Goal: Task Accomplishment & Management: Manage account settings

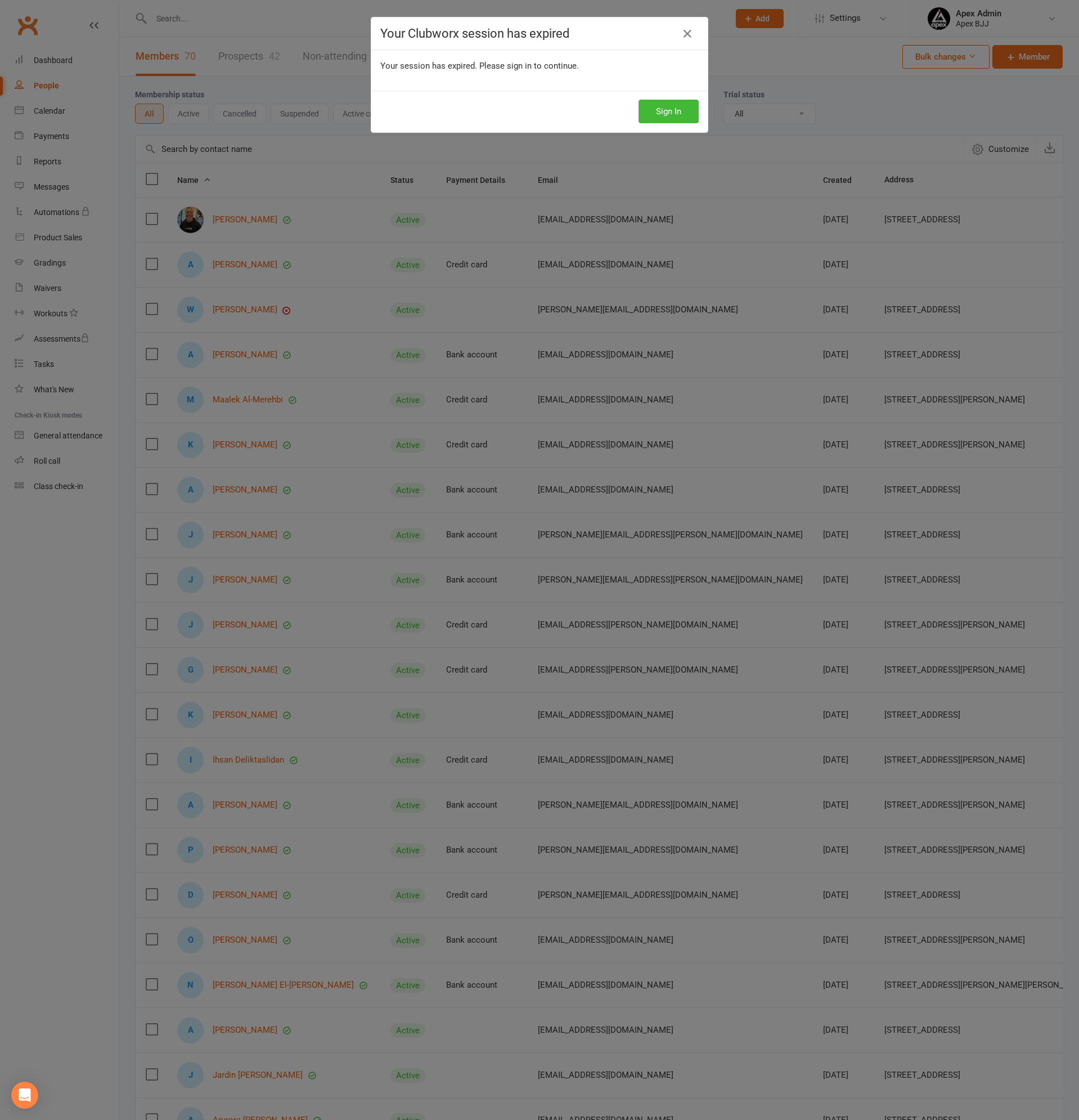
select select "100"
click at [670, 112] on button "Sign In" at bounding box center [668, 112] width 60 height 24
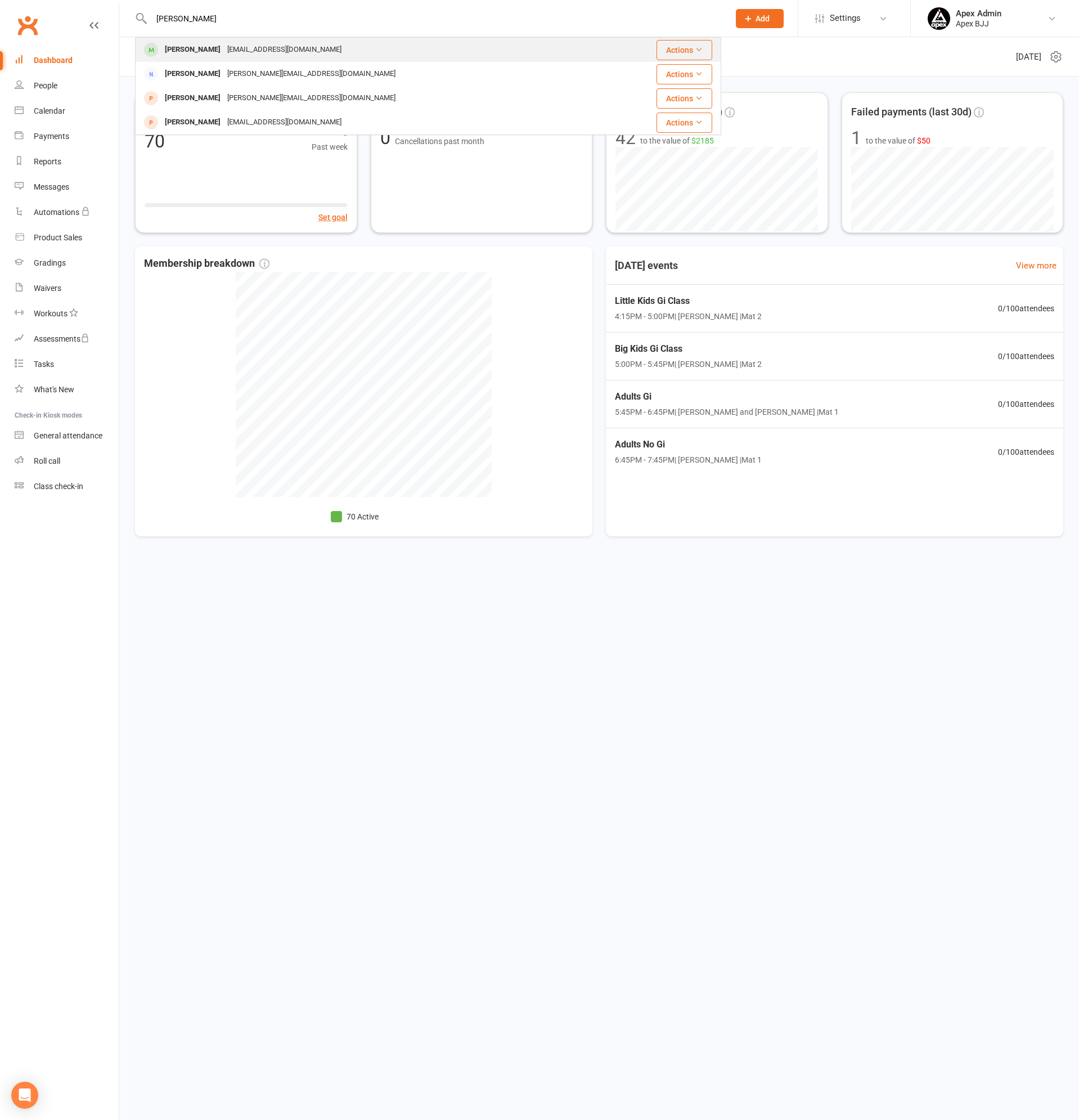
type input "hamza"
click at [224, 46] on div "[EMAIL_ADDRESS][DOMAIN_NAME]" at bounding box center [284, 50] width 121 height 16
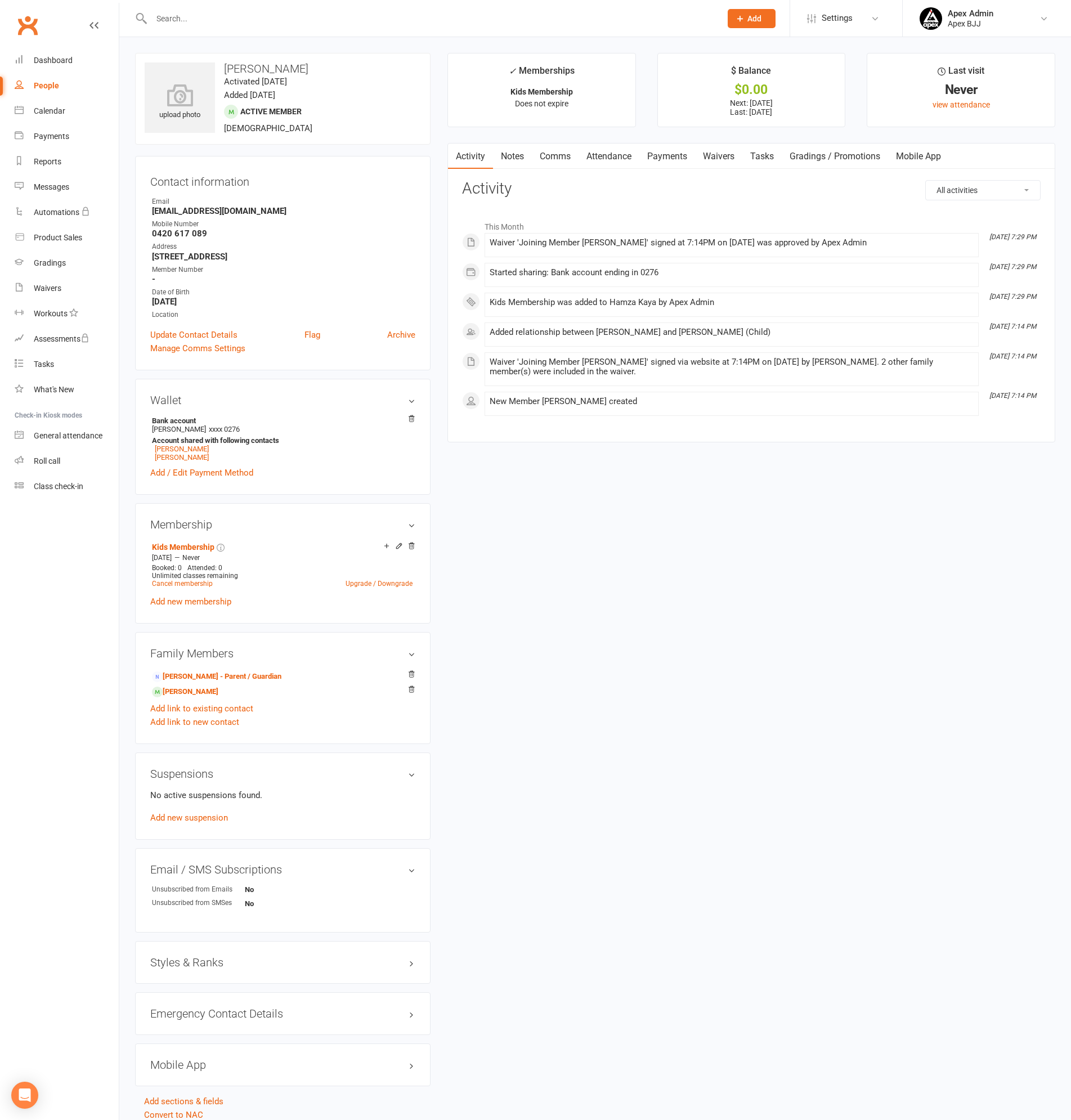
click at [678, 155] on link "Payments" at bounding box center [667, 156] width 56 height 26
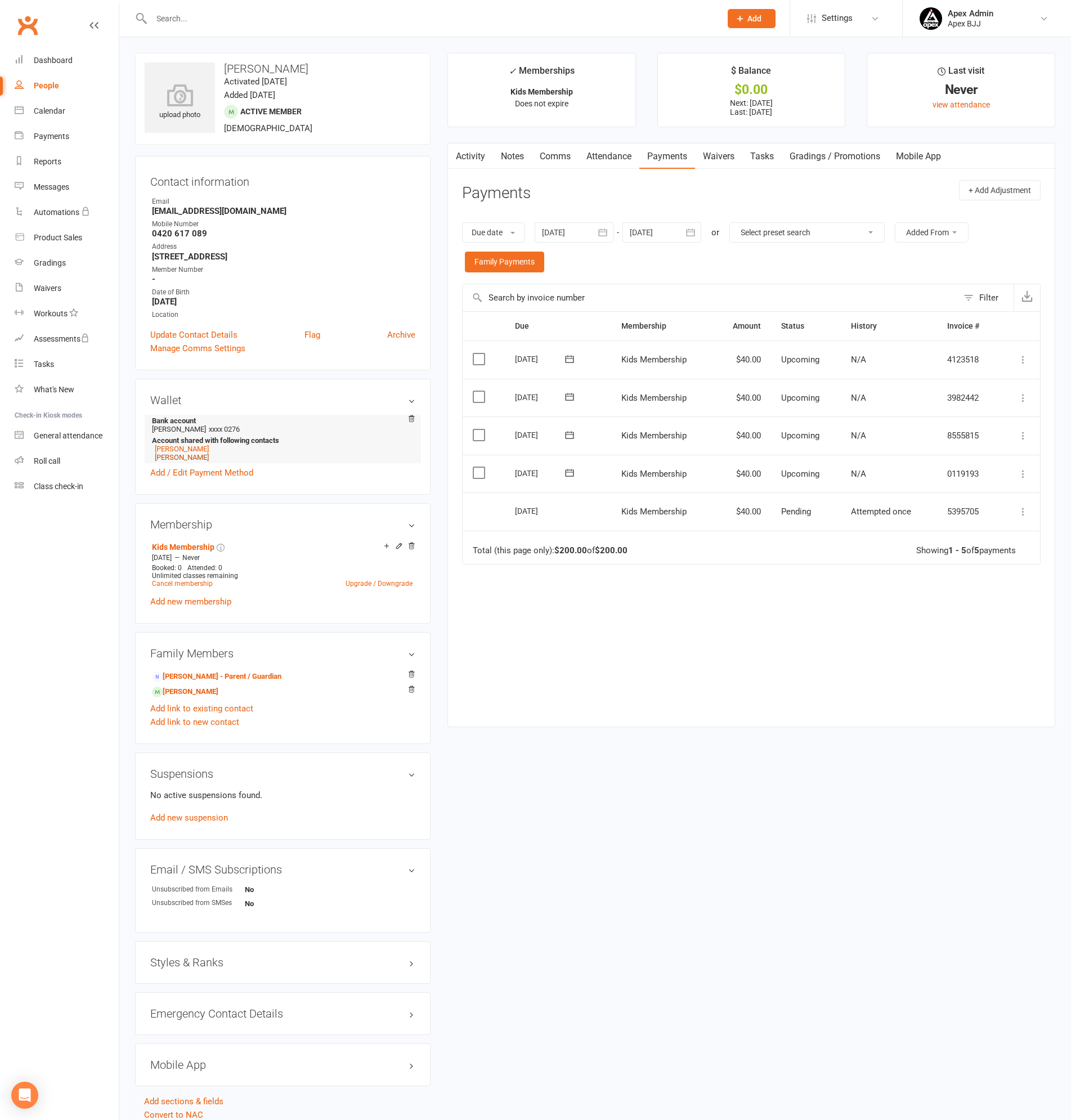
click at [187, 457] on link "[PERSON_NAME]" at bounding box center [181, 457] width 54 height 9
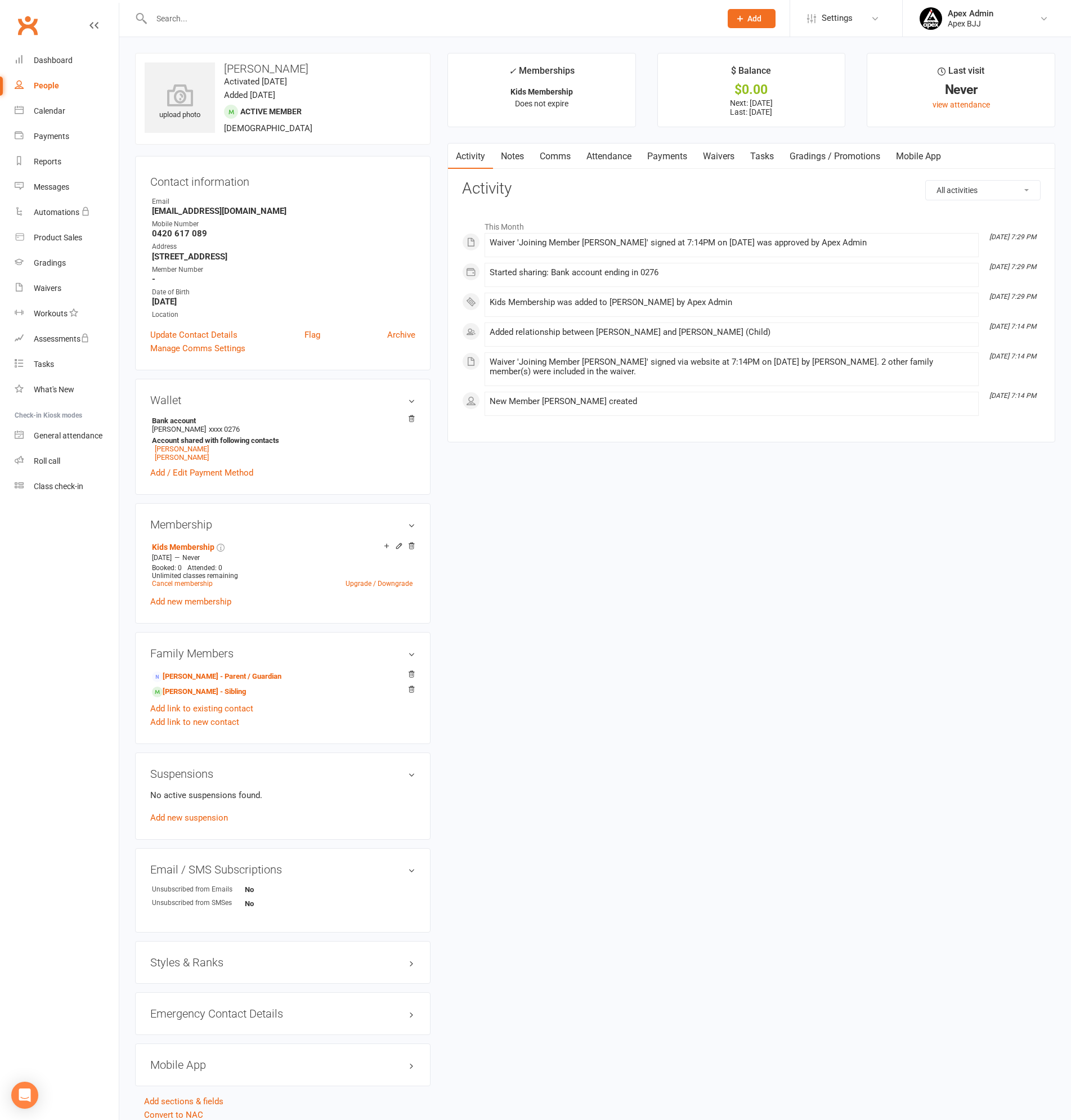
click at [664, 163] on link "Payments" at bounding box center [667, 156] width 56 height 26
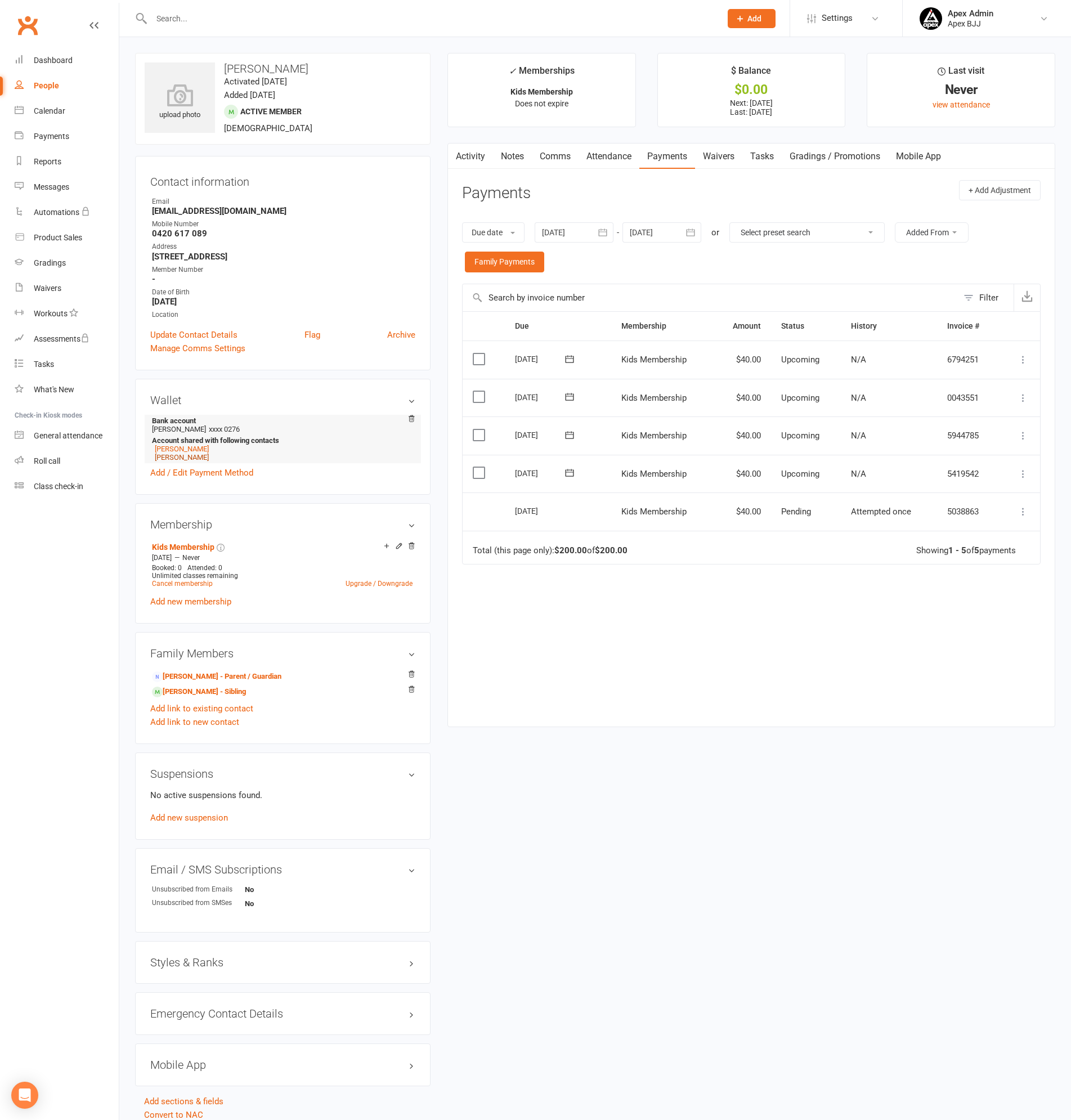
click at [182, 456] on link "[PERSON_NAME]" at bounding box center [181, 457] width 54 height 9
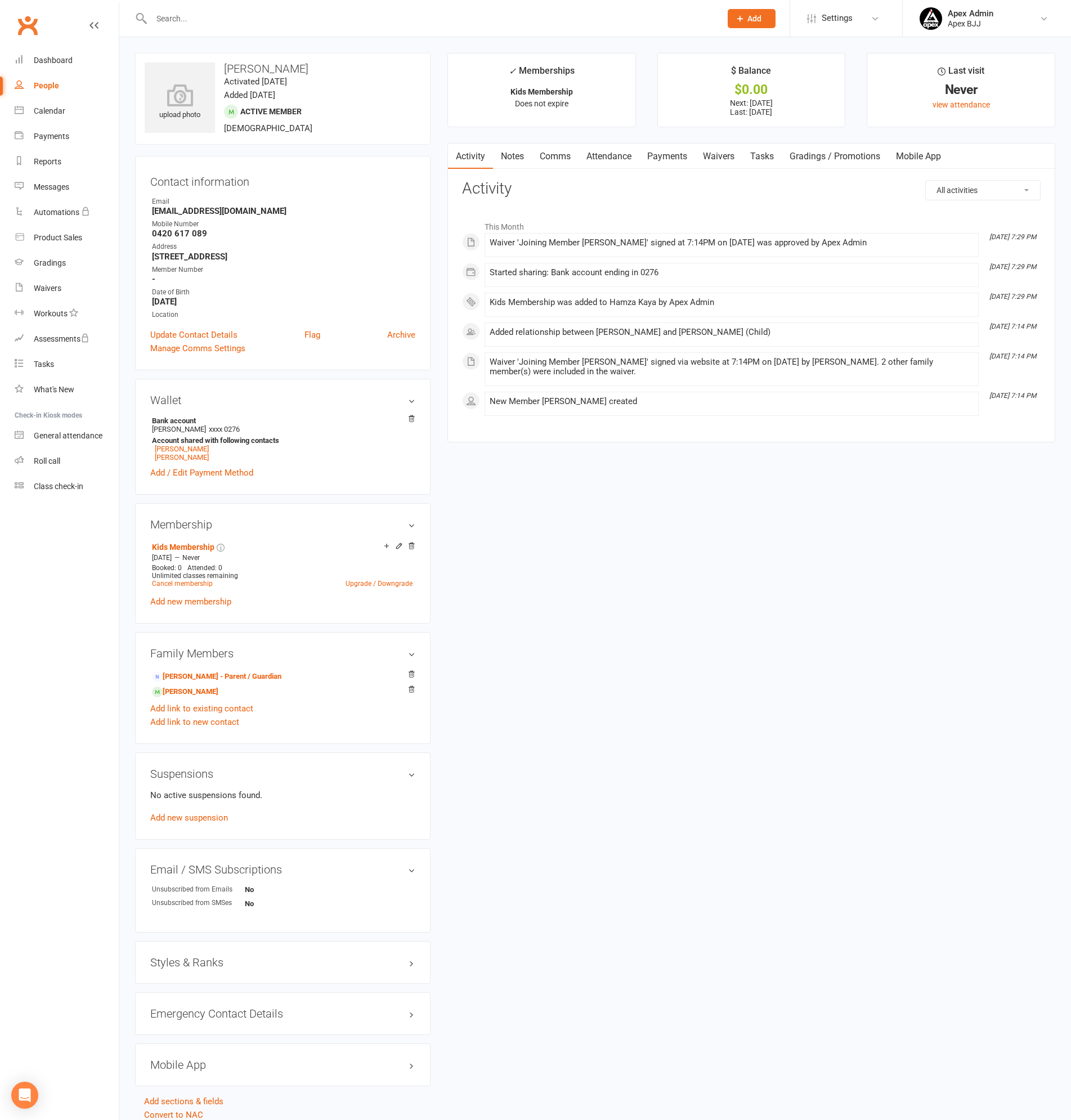
click at [673, 152] on link "Payments" at bounding box center [667, 156] width 56 height 26
click at [674, 158] on link "Payments" at bounding box center [667, 156] width 56 height 26
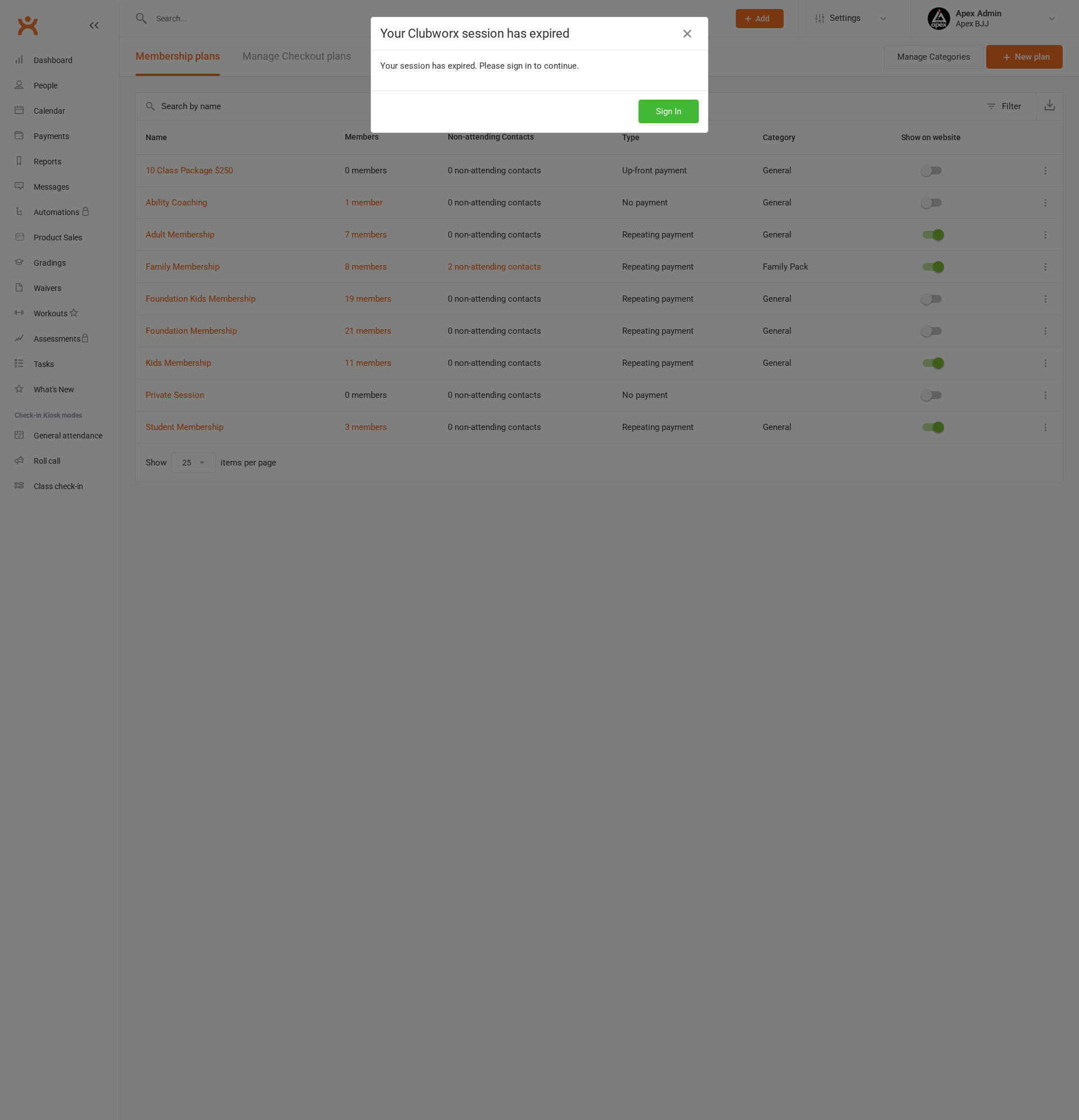
select select "25"
click at [677, 112] on button "Sign In" at bounding box center [668, 112] width 60 height 24
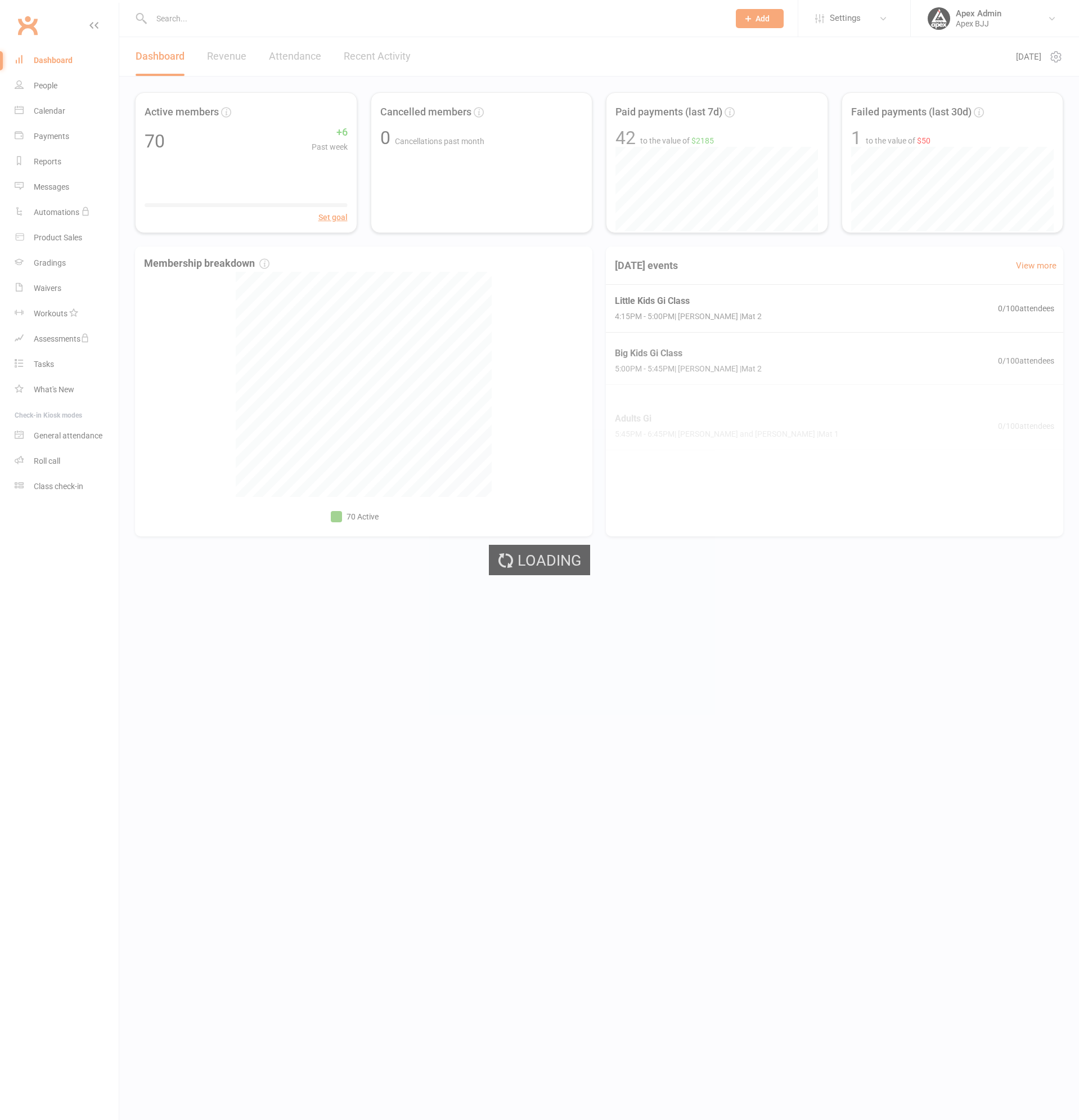
select select "100"
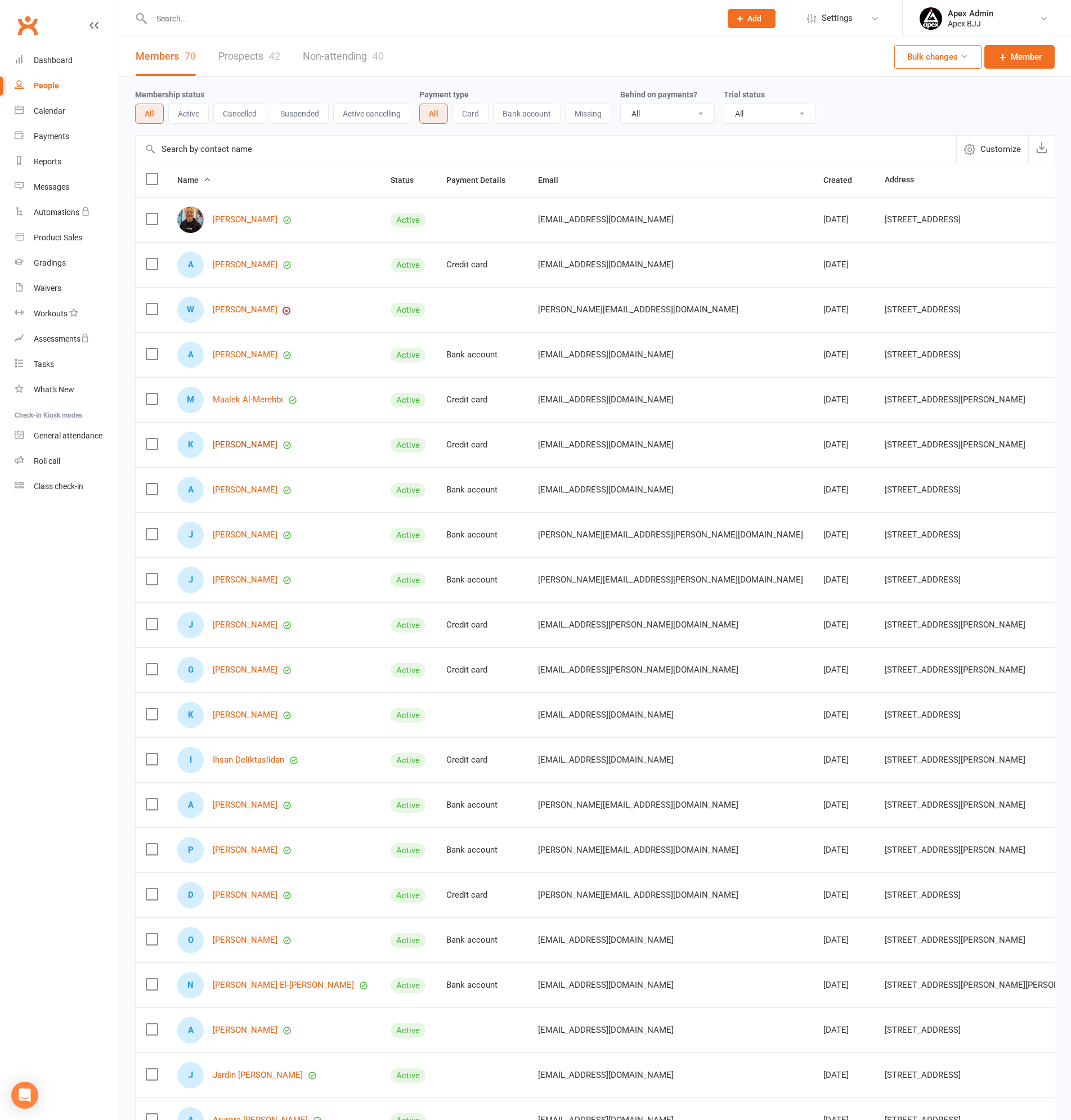
click at [257, 444] on link "[PERSON_NAME]" at bounding box center [245, 444] width 65 height 9
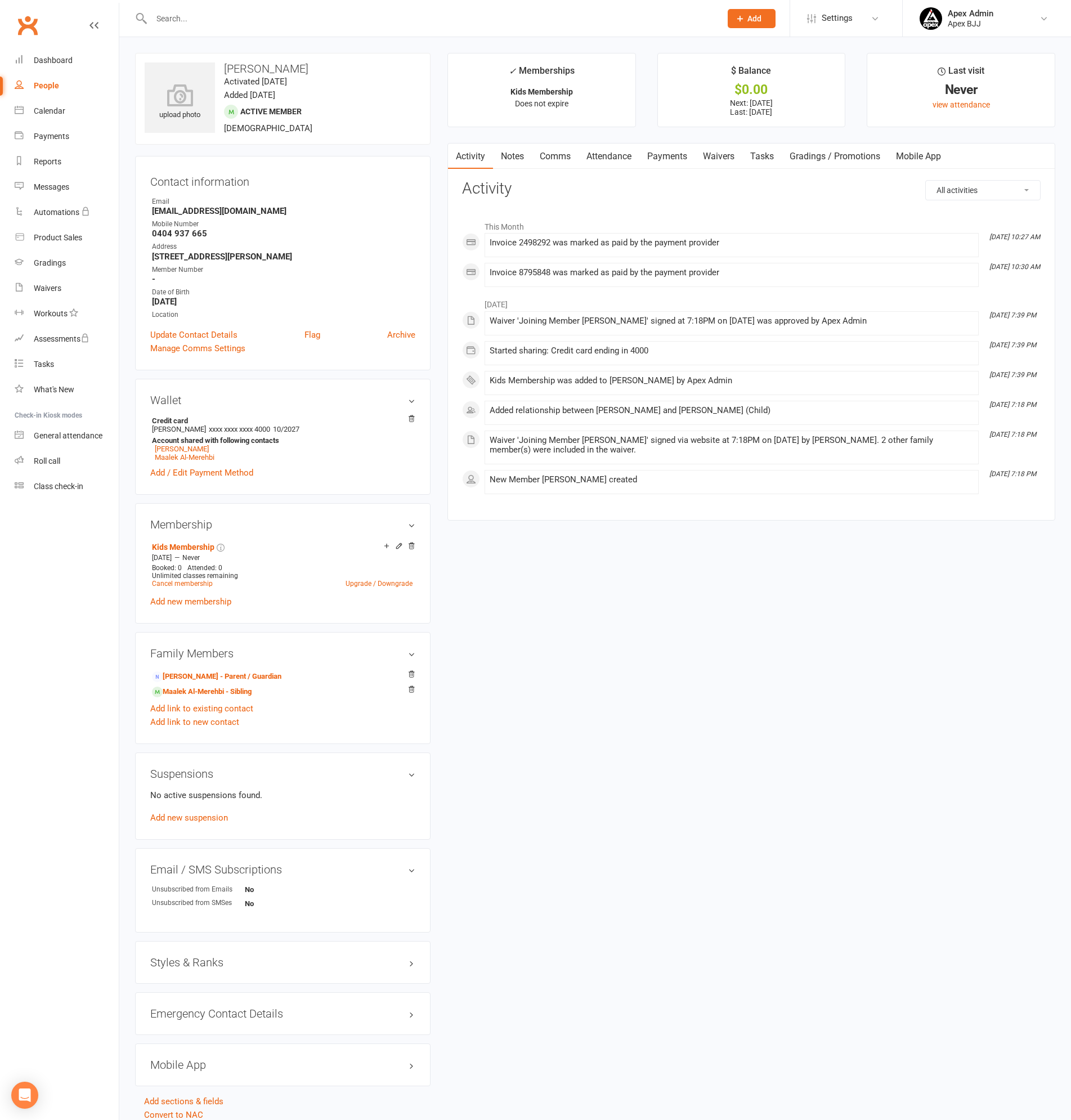
click at [680, 153] on link "Payments" at bounding box center [667, 156] width 56 height 26
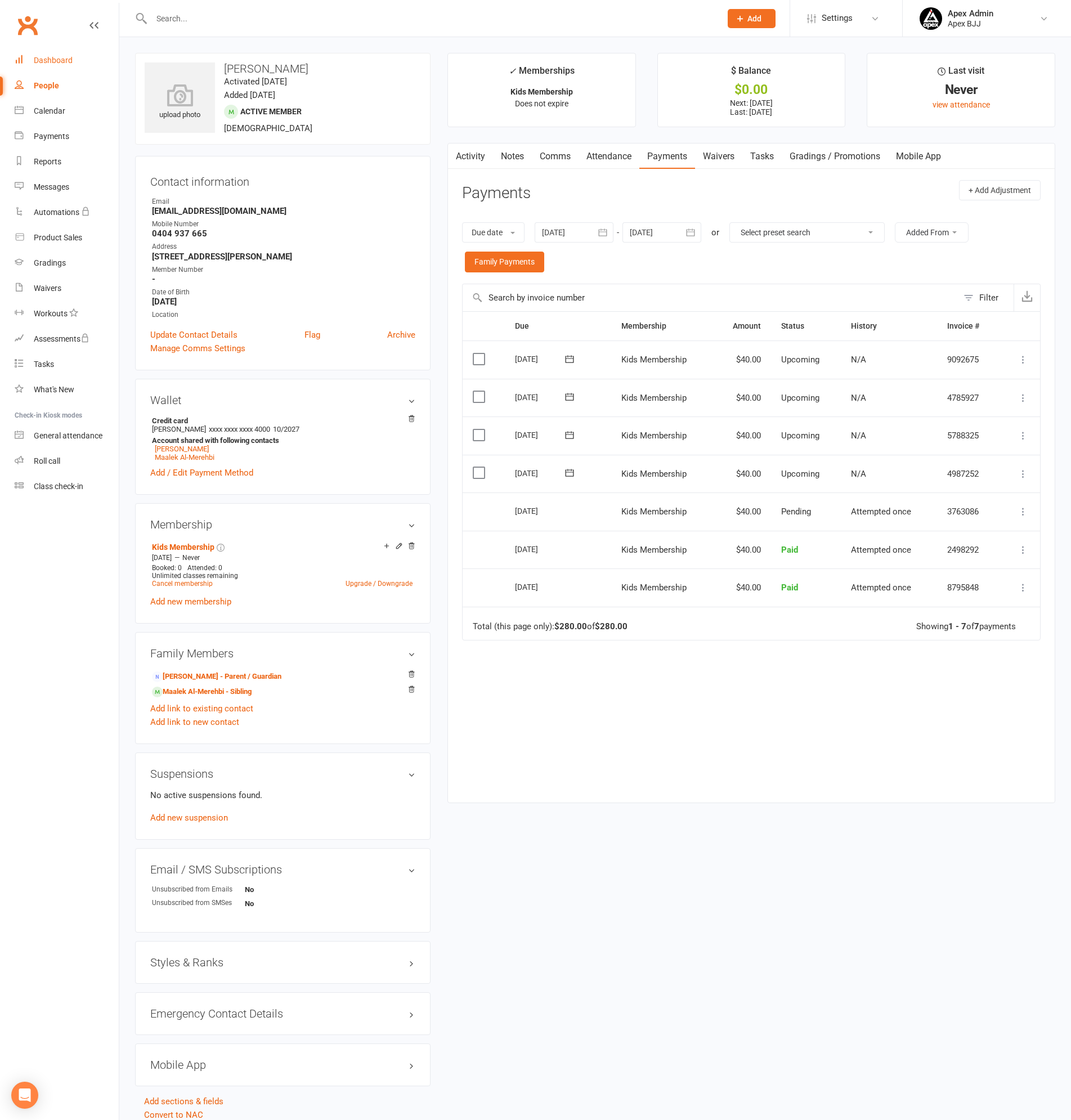
click at [68, 60] on div "Dashboard" at bounding box center [53, 60] width 39 height 9
